Goal: Communication & Community: Answer question/provide support

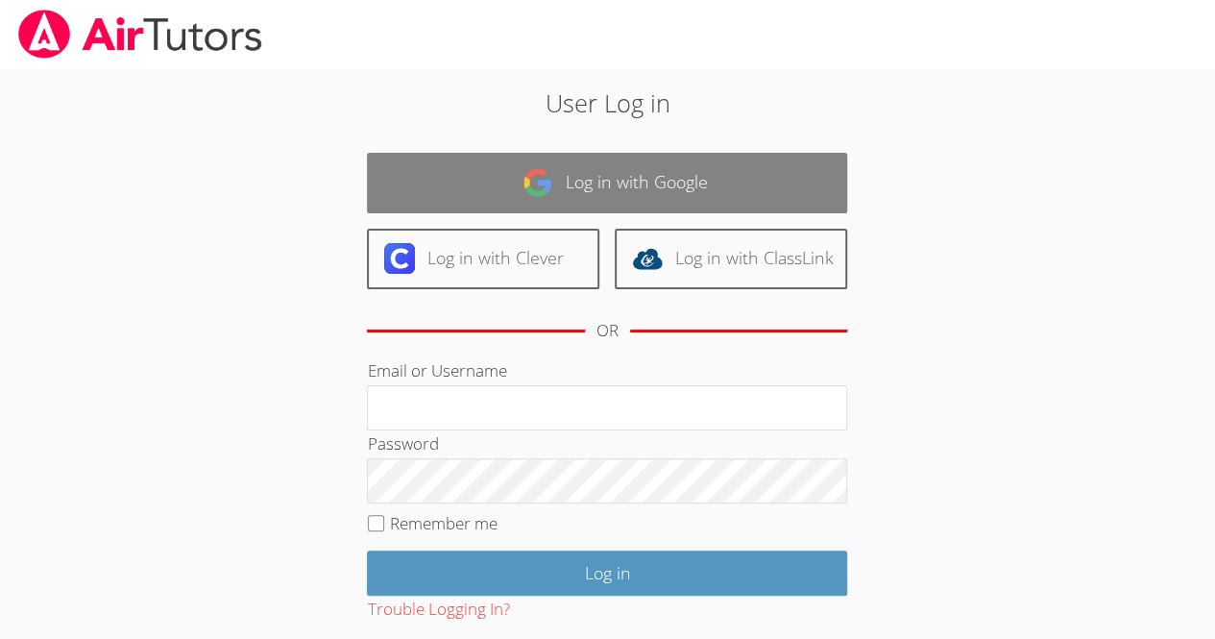
click at [663, 209] on link "Log in with Google" at bounding box center [607, 183] width 480 height 61
click at [665, 200] on link "Log in with Google" at bounding box center [607, 183] width 480 height 61
click at [690, 168] on link "Log in with Google" at bounding box center [607, 183] width 480 height 61
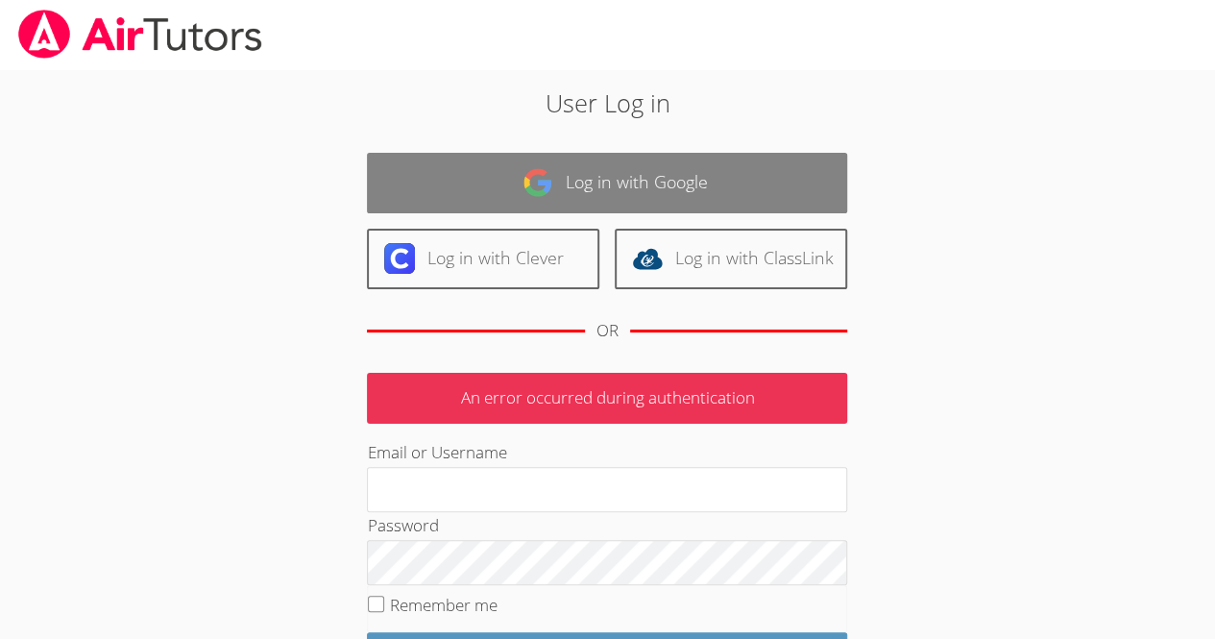
click at [652, 166] on link "Log in with Google" at bounding box center [607, 183] width 480 height 61
click at [669, 165] on link "Log in with Google" at bounding box center [607, 183] width 480 height 61
click at [667, 185] on link "Log in with Google" at bounding box center [607, 183] width 480 height 61
click at [571, 173] on link "Log in with Google" at bounding box center [607, 183] width 480 height 61
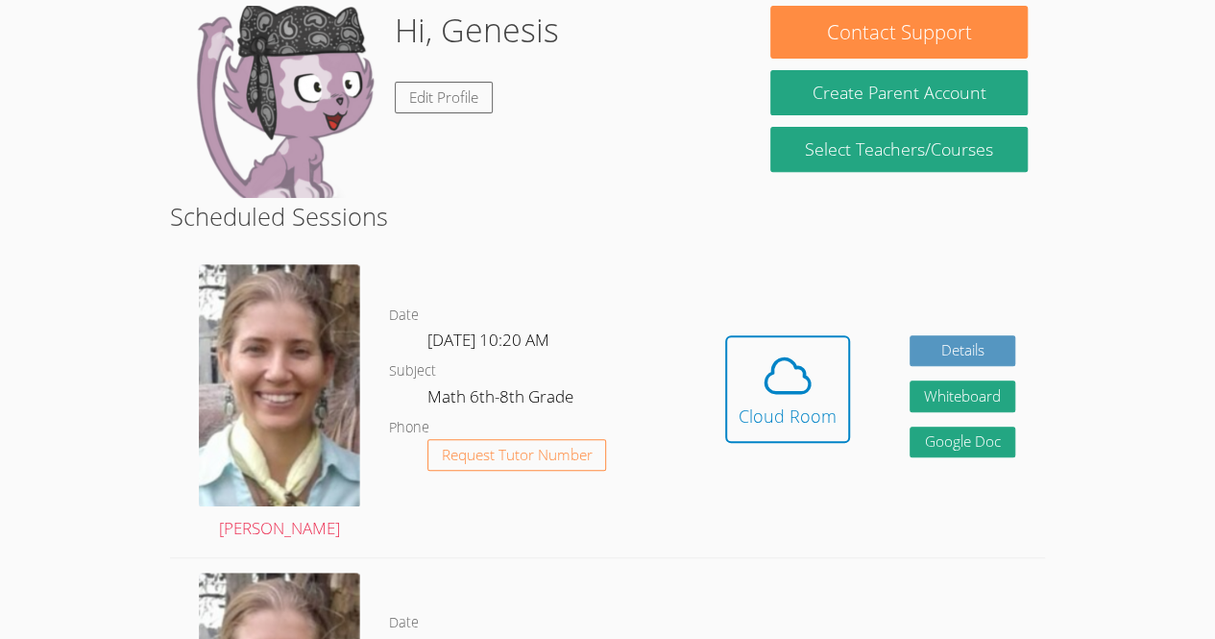
scroll to position [315, 0]
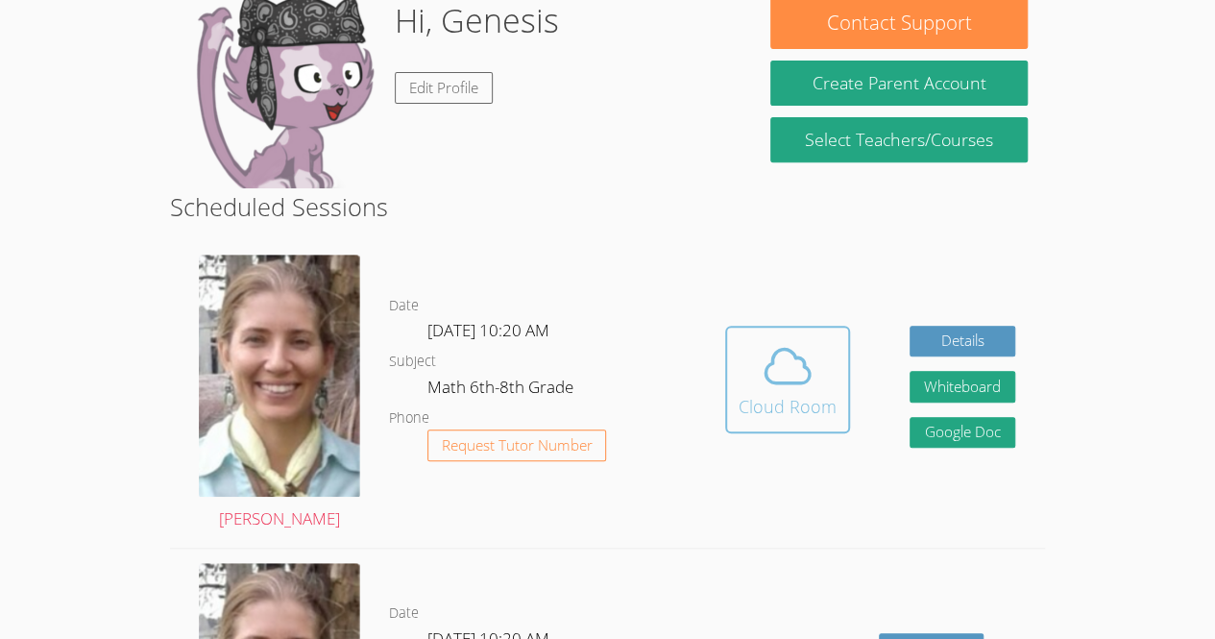
click at [780, 339] on icon at bounding box center [788, 366] width 54 height 54
click at [804, 349] on icon at bounding box center [787, 366] width 44 height 34
click at [804, 339] on icon at bounding box center [788, 366] width 54 height 54
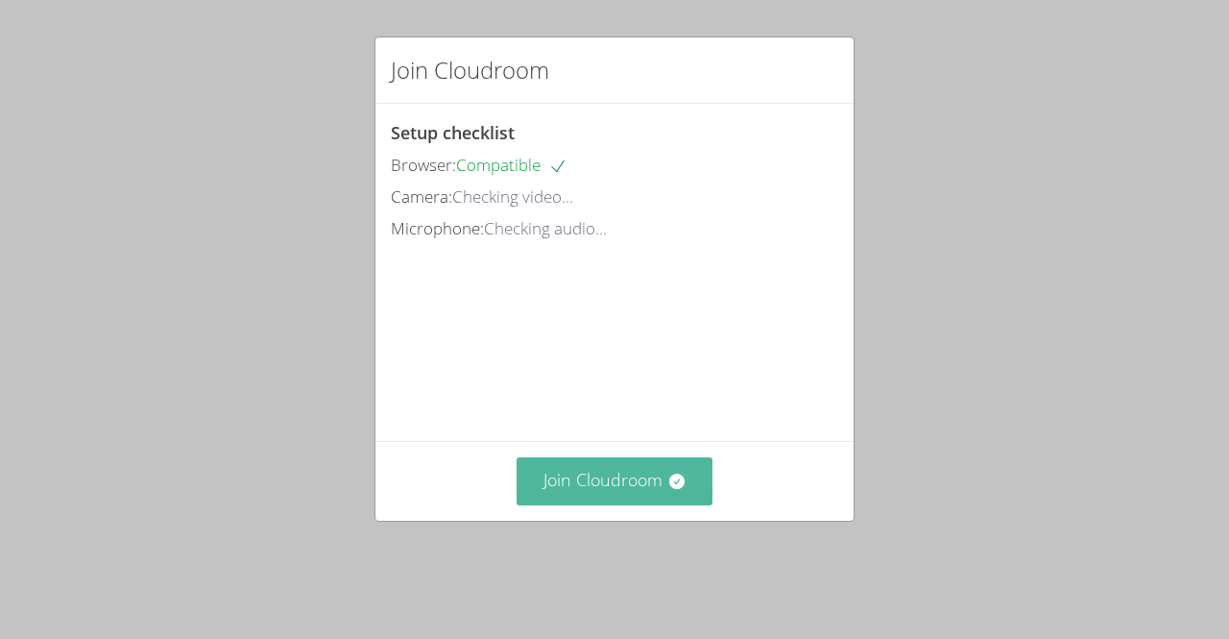
click at [576, 504] on button "Join Cloudroom" at bounding box center [615, 480] width 197 height 47
click at [661, 490] on button "Join Cloudroom" at bounding box center [615, 480] width 197 height 47
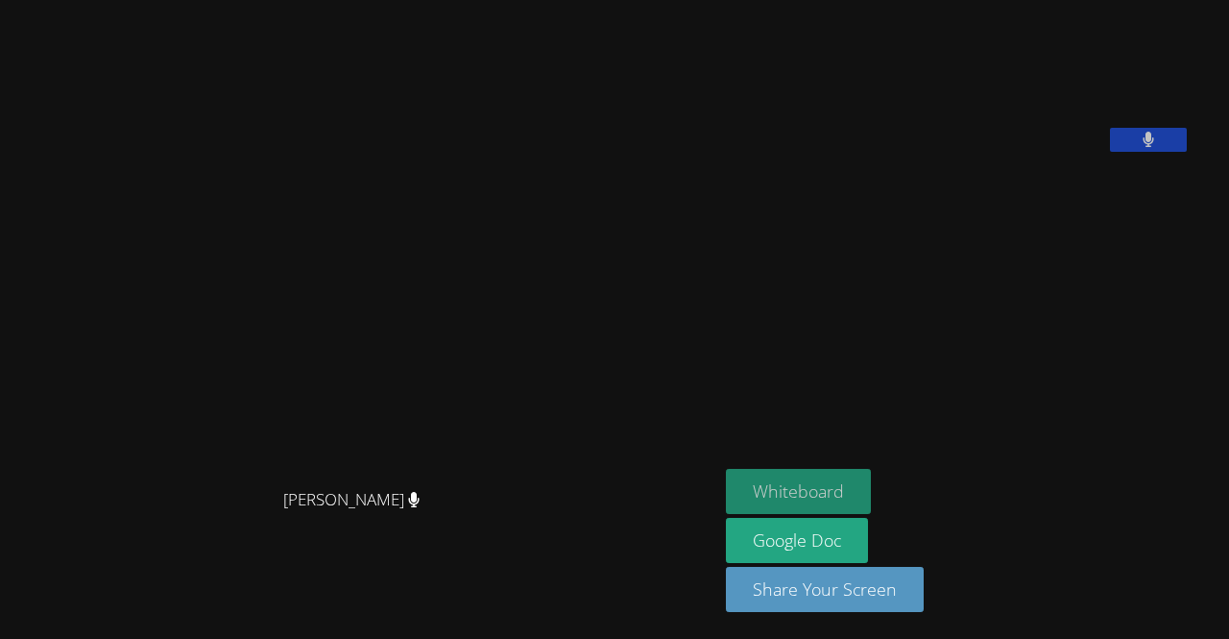
click at [814, 480] on button "Whiteboard" at bounding box center [798, 491] width 145 height 45
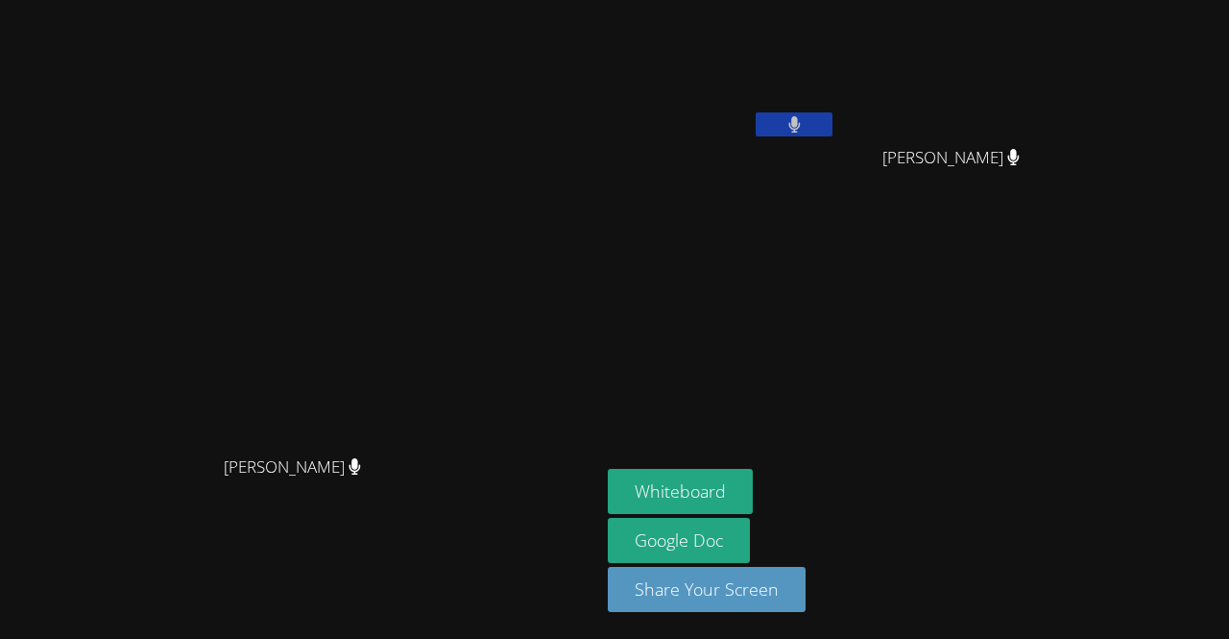
click at [837, 77] on video at bounding box center [722, 72] width 229 height 129
click at [976, 291] on aside "Genesis Teo-Cotill Maria Alvarado-Sebastian Maria Alvarado-Sebastian Whiteboard…" at bounding box center [840, 319] width 480 height 639
click at [833, 117] on button at bounding box center [794, 124] width 77 height 24
click at [833, 120] on button at bounding box center [794, 124] width 77 height 24
click at [833, 116] on button at bounding box center [794, 124] width 77 height 24
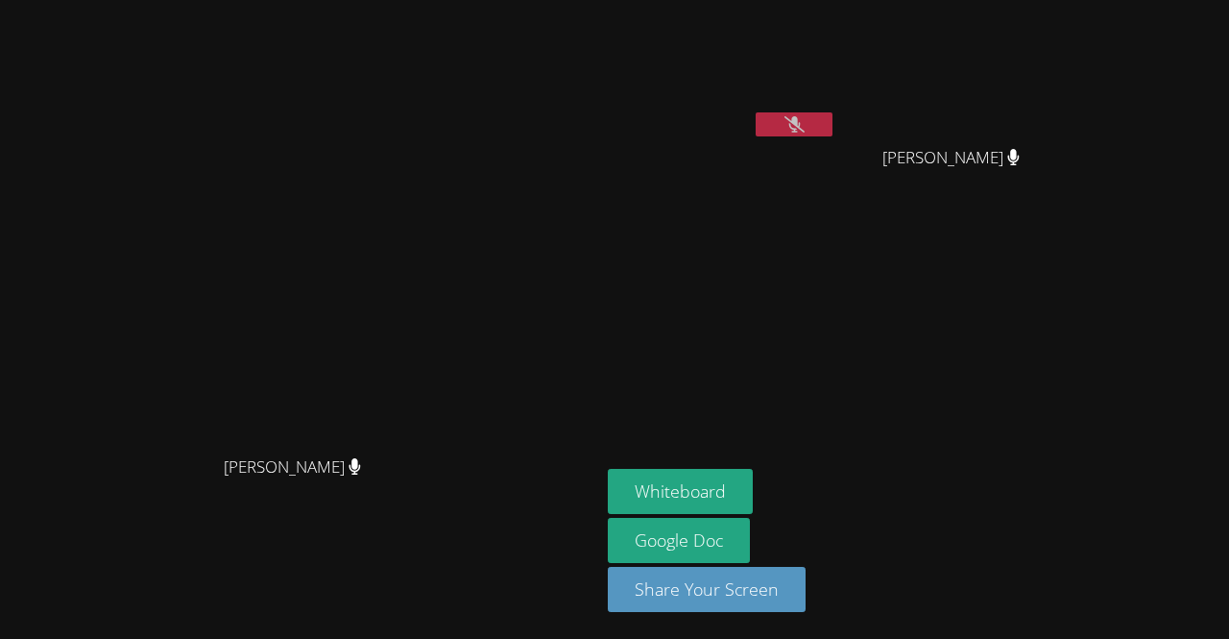
click at [837, 203] on div "Genesis Teo-Cotill" at bounding box center [722, 111] width 229 height 206
click at [833, 127] on button at bounding box center [794, 124] width 77 height 24
click at [833, 112] on button at bounding box center [794, 124] width 77 height 24
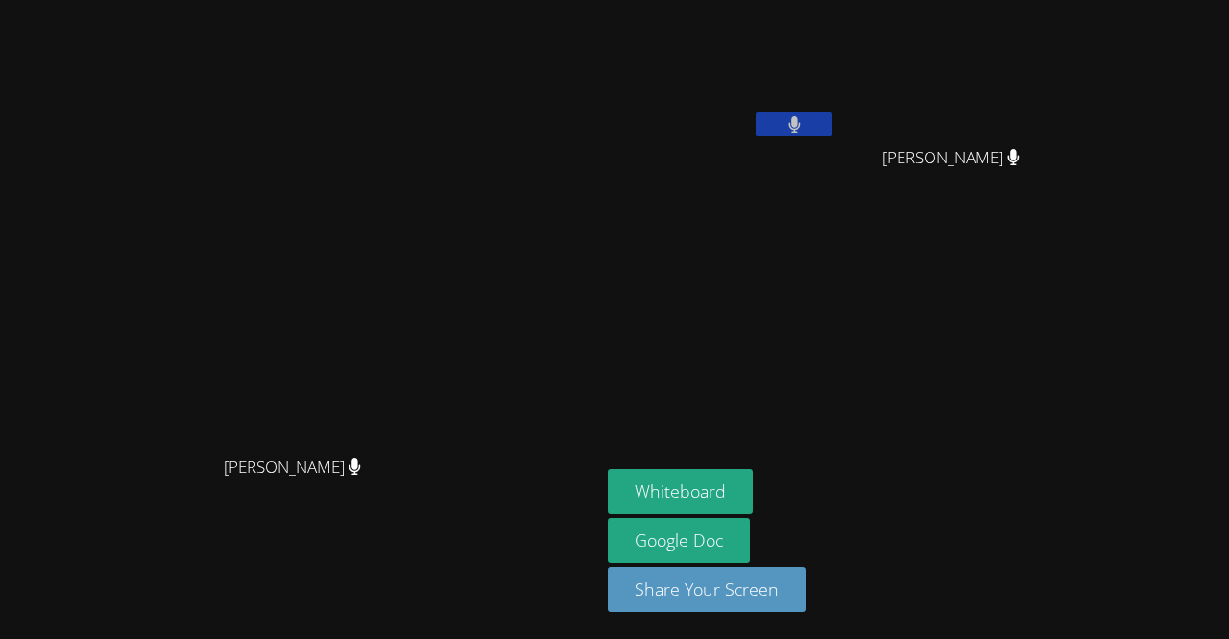
click at [800, 118] on icon at bounding box center [794, 124] width 12 height 16
click at [833, 113] on button at bounding box center [794, 124] width 77 height 24
click at [837, 19] on video at bounding box center [722, 72] width 229 height 129
click at [833, 117] on button at bounding box center [794, 124] width 77 height 24
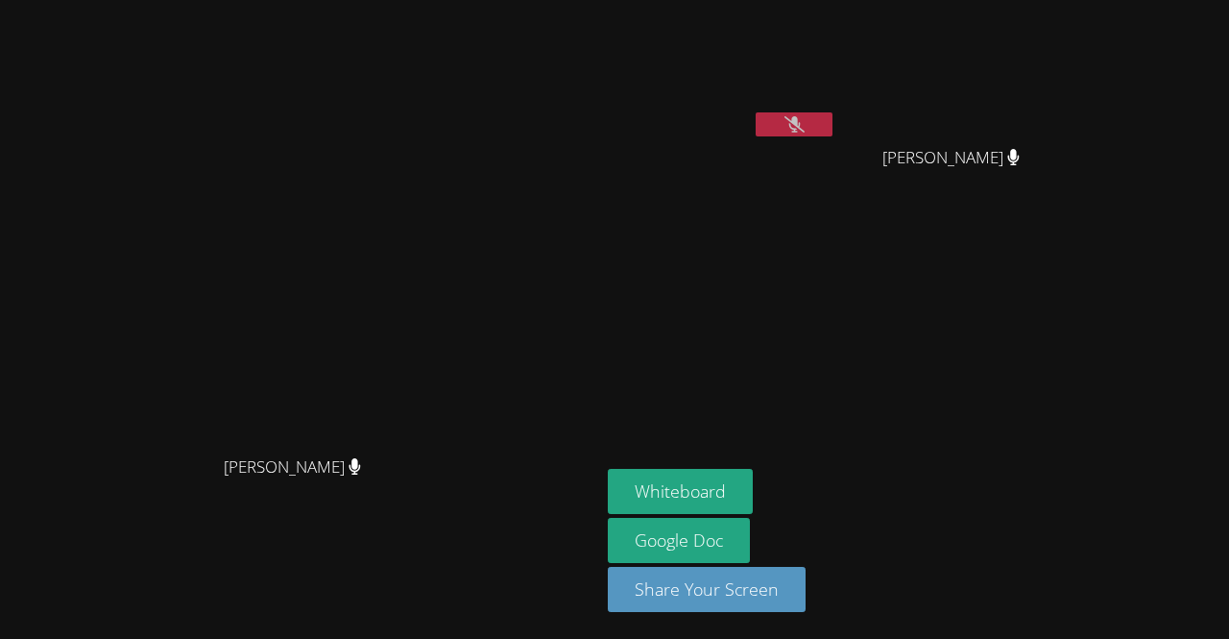
click at [805, 127] on icon at bounding box center [795, 124] width 20 height 16
click at [833, 133] on button at bounding box center [794, 124] width 77 height 24
click at [833, 112] on button at bounding box center [794, 124] width 77 height 24
click at [1005, 469] on aside "Genesis Teo-Cotill Maria Alvarado-Sebastian Maria Alvarado-Sebastian Whiteboard…" at bounding box center [840, 319] width 480 height 639
click at [833, 122] on button at bounding box center [794, 124] width 77 height 24
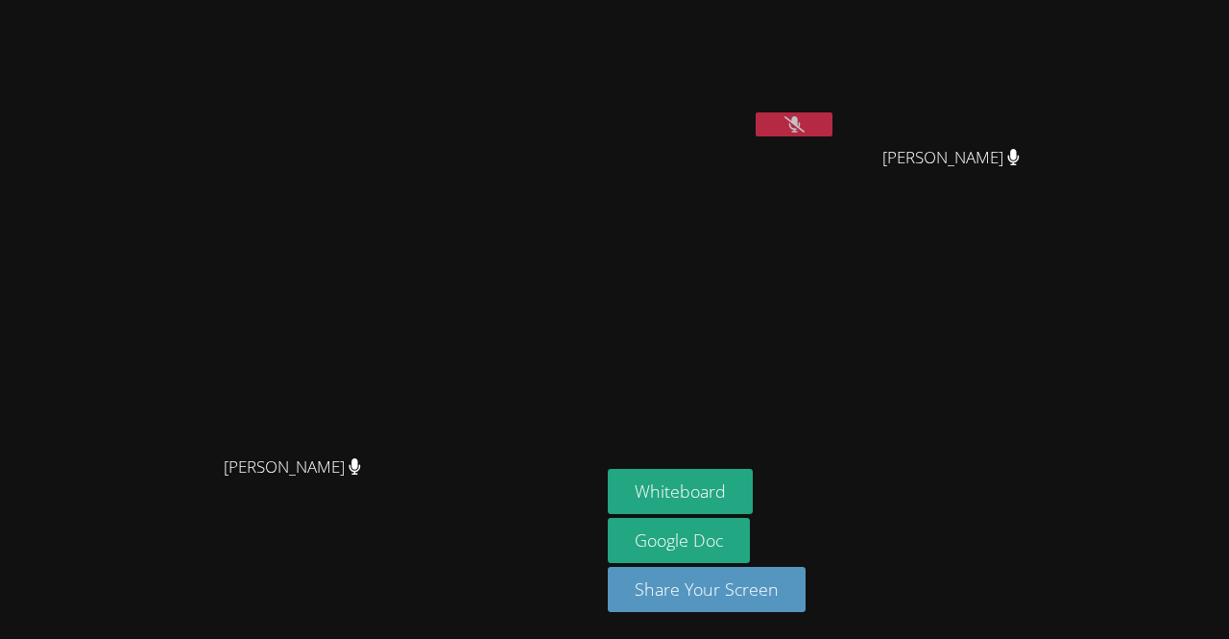
click at [833, 134] on button at bounding box center [794, 124] width 77 height 24
click at [833, 121] on button at bounding box center [794, 124] width 77 height 24
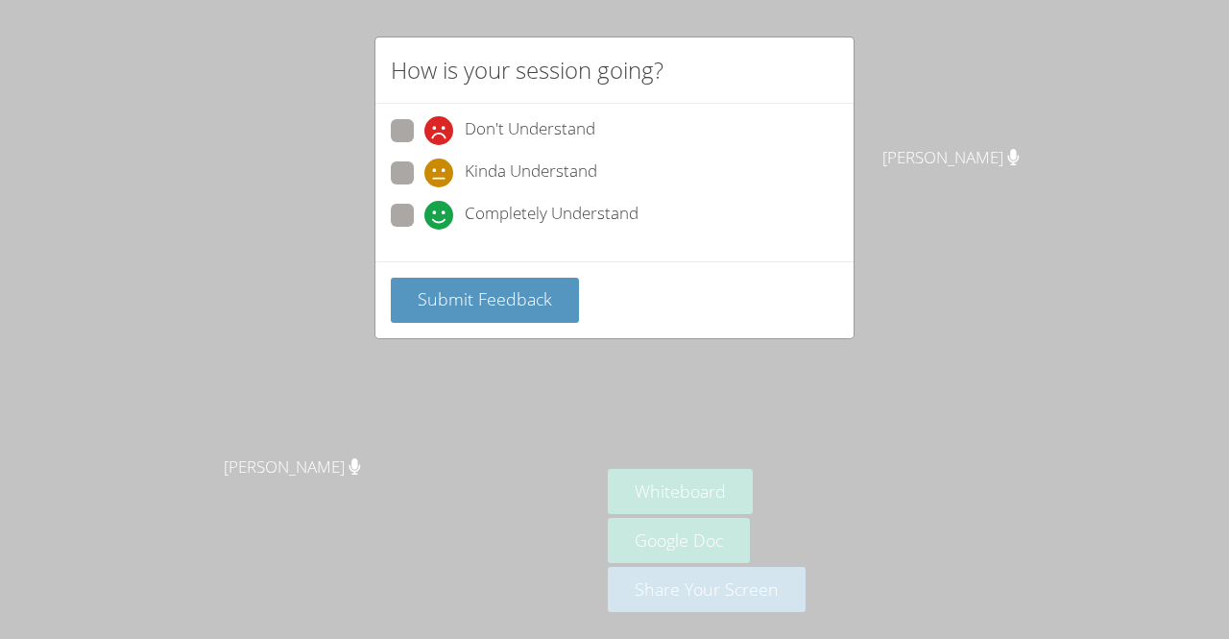
click at [466, 224] on span "Completely Understand" at bounding box center [552, 215] width 174 height 29
click at [441, 220] on input "Completely Understand" at bounding box center [432, 212] width 16 height 16
radio input "true"
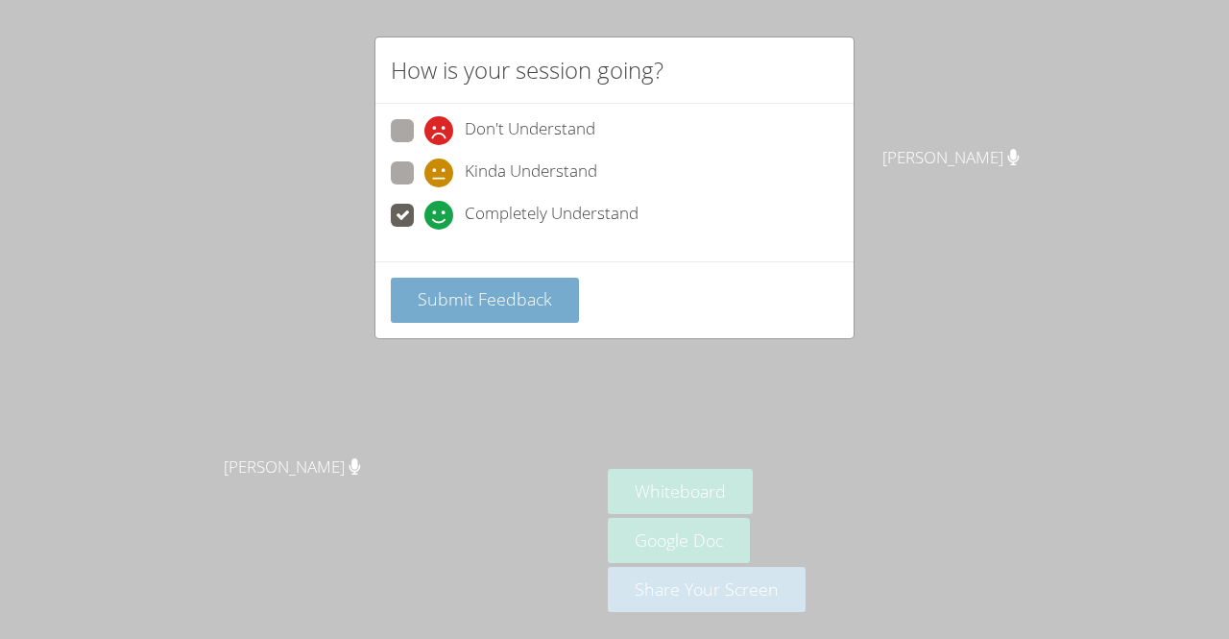
click at [471, 281] on button "Submit Feedback" at bounding box center [485, 300] width 188 height 45
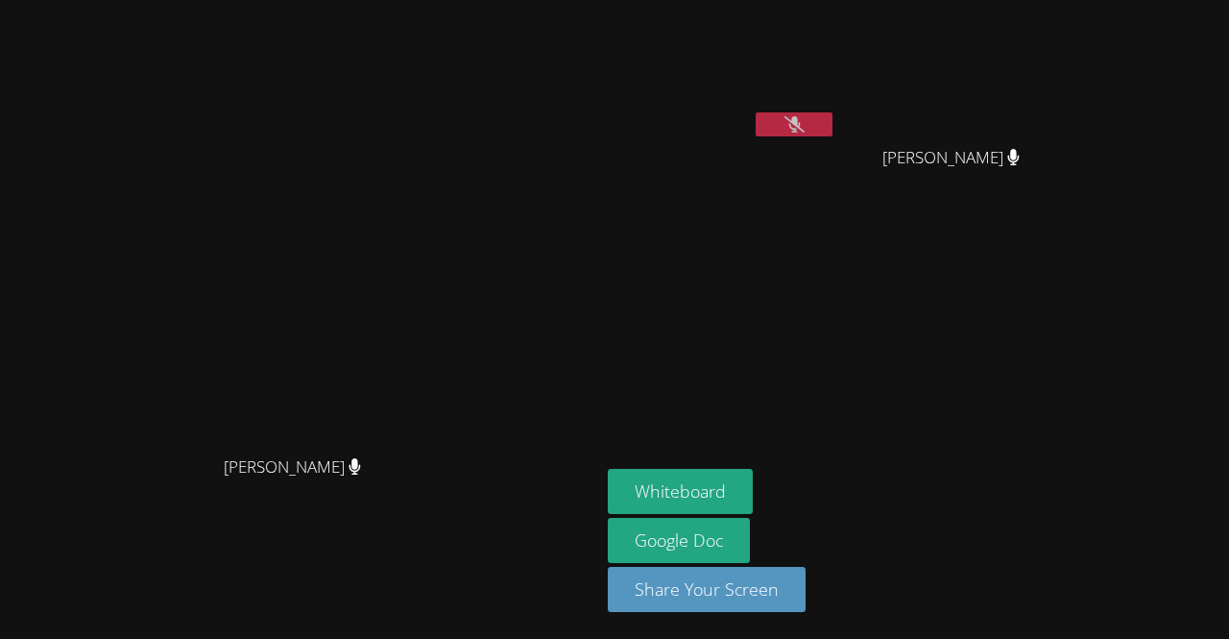
drag, startPoint x: 298, startPoint y: 262, endPoint x: 482, endPoint y: 287, distance: 186.1
click at [445, 287] on video at bounding box center [301, 280] width 288 height 329
click at [837, 98] on video at bounding box center [722, 72] width 229 height 129
click at [833, 113] on button at bounding box center [794, 124] width 77 height 24
click at [833, 115] on button at bounding box center [794, 124] width 77 height 24
